Goal: Information Seeking & Learning: Find specific fact

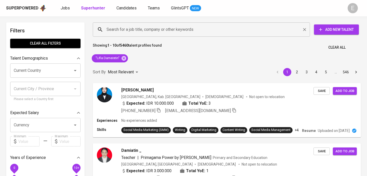
click at [148, 30] on input "Search for a job title, company or other keywords" at bounding box center [202, 30] width 195 height 10
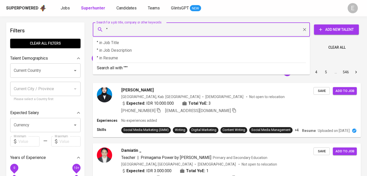
paste input "[EMAIL_ADDRESS][DOMAIN_NAME]"
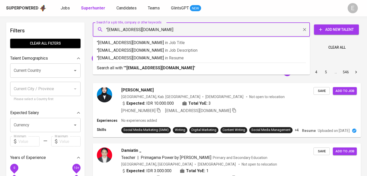
type input ""[EMAIL_ADDRESS][DOMAIN_NAME]""
click at [147, 66] on b ""[EMAIL_ADDRESS][DOMAIN_NAME]"" at bounding box center [160, 68] width 71 height 5
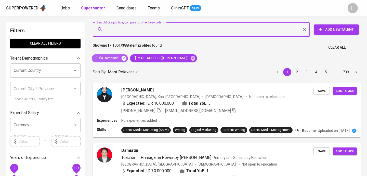
click at [124, 58] on icon at bounding box center [124, 59] width 6 height 6
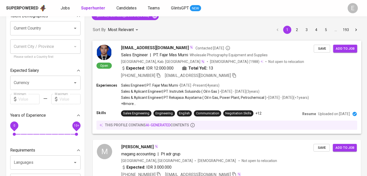
scroll to position [63, 0]
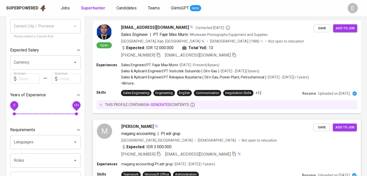
click at [178, 121] on div "M [PERSON_NAME] alpransah magang accounting | Pt adr grup Indonesia, Tangerang …" at bounding box center [227, 141] width 268 height 42
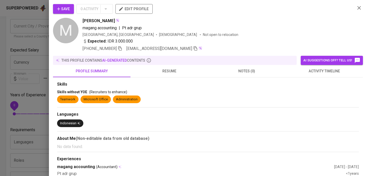
click at [19, 36] on div at bounding box center [183, 88] width 367 height 176
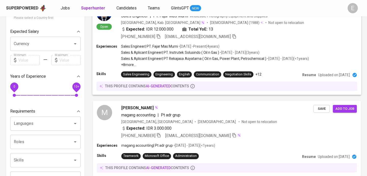
scroll to position [0, 0]
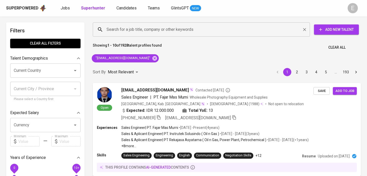
click at [142, 33] on input "Search for a job title, company or other keywords" at bounding box center [202, 30] width 195 height 10
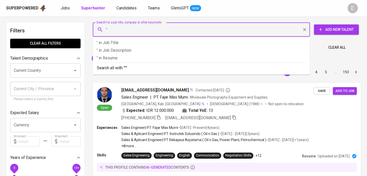
paste input "[PERSON_NAME]"
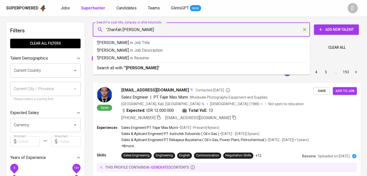
type input "'[PERSON_NAME] Kha"
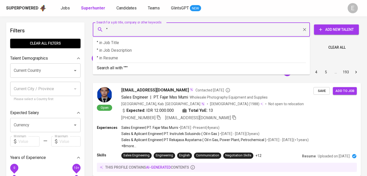
paste input "[PERSON_NAME]"
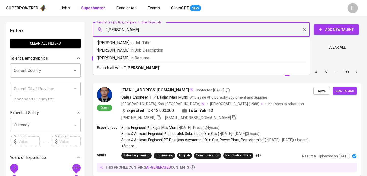
type input ""[PERSON_NAME]""
click at [134, 68] on b ""[PERSON_NAME]"" at bounding box center [142, 68] width 35 height 5
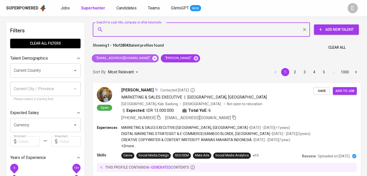
click at [152, 56] on icon at bounding box center [155, 59] width 6 height 6
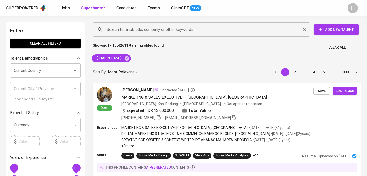
click at [123, 31] on input "Search for a job title, company or other keywords" at bounding box center [202, 30] width 195 height 10
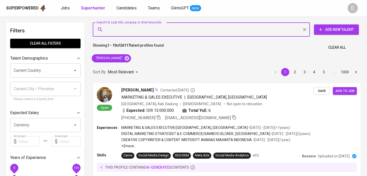
paste input "[EMAIL_ADDRESS][DOMAIN_NAME]"
type input "[EMAIL_ADDRESS][DOMAIN_NAME]"
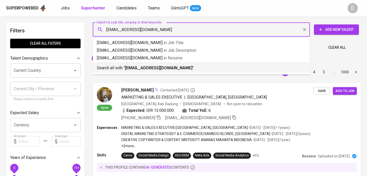
click at [124, 67] on p "Search all with " [EMAIL_ADDRESS][DOMAIN_NAME] "" at bounding box center [201, 68] width 209 height 6
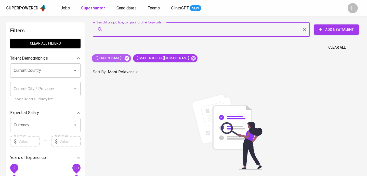
click at [129, 59] on icon at bounding box center [127, 58] width 5 height 5
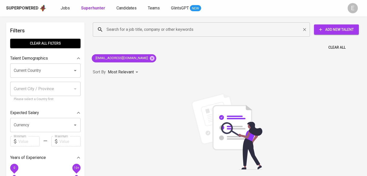
click at [111, 31] on input "Search for a job title, company or other keywords" at bounding box center [202, 30] width 195 height 10
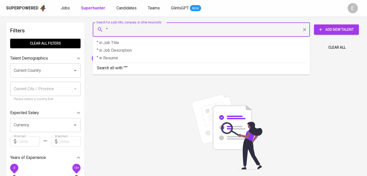
paste input "[PERSON_NAME]"
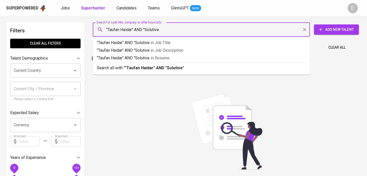
type input ""Taufan Haidar" AND "Solutive""
click at [114, 70] on p "Search all with " "[PERSON_NAME]" AND "Solutive" "" at bounding box center [201, 68] width 209 height 6
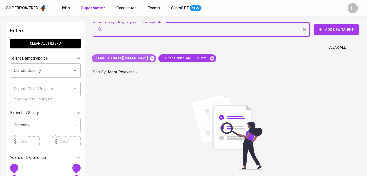
click at [150, 58] on icon at bounding box center [152, 58] width 5 height 5
